Goal: Task Accomplishment & Management: Manage account settings

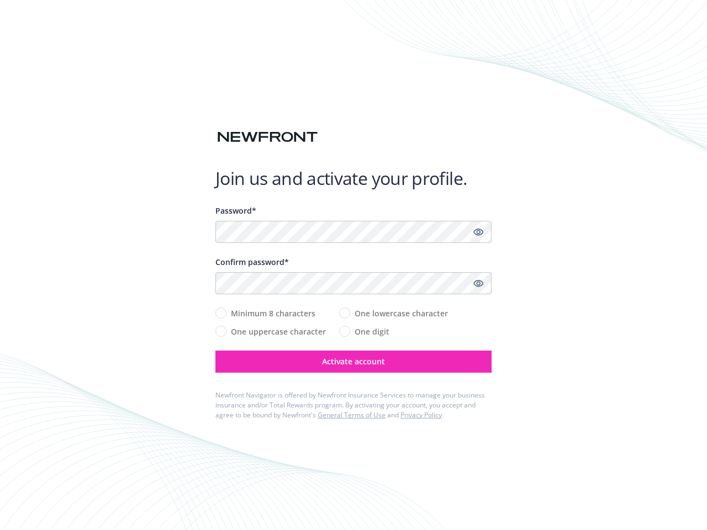
click at [354, 265] on div "Confirm password*" at bounding box center [353, 262] width 276 height 12
click at [478, 232] on icon "Show password" at bounding box center [478, 232] width 10 height 10
click at [478, 283] on icon "Show password" at bounding box center [478, 283] width 10 height 10
click at [354, 362] on span "Activate account" at bounding box center [353, 361] width 63 height 10
